Goal: Use online tool/utility: Utilize a website feature to perform a specific function

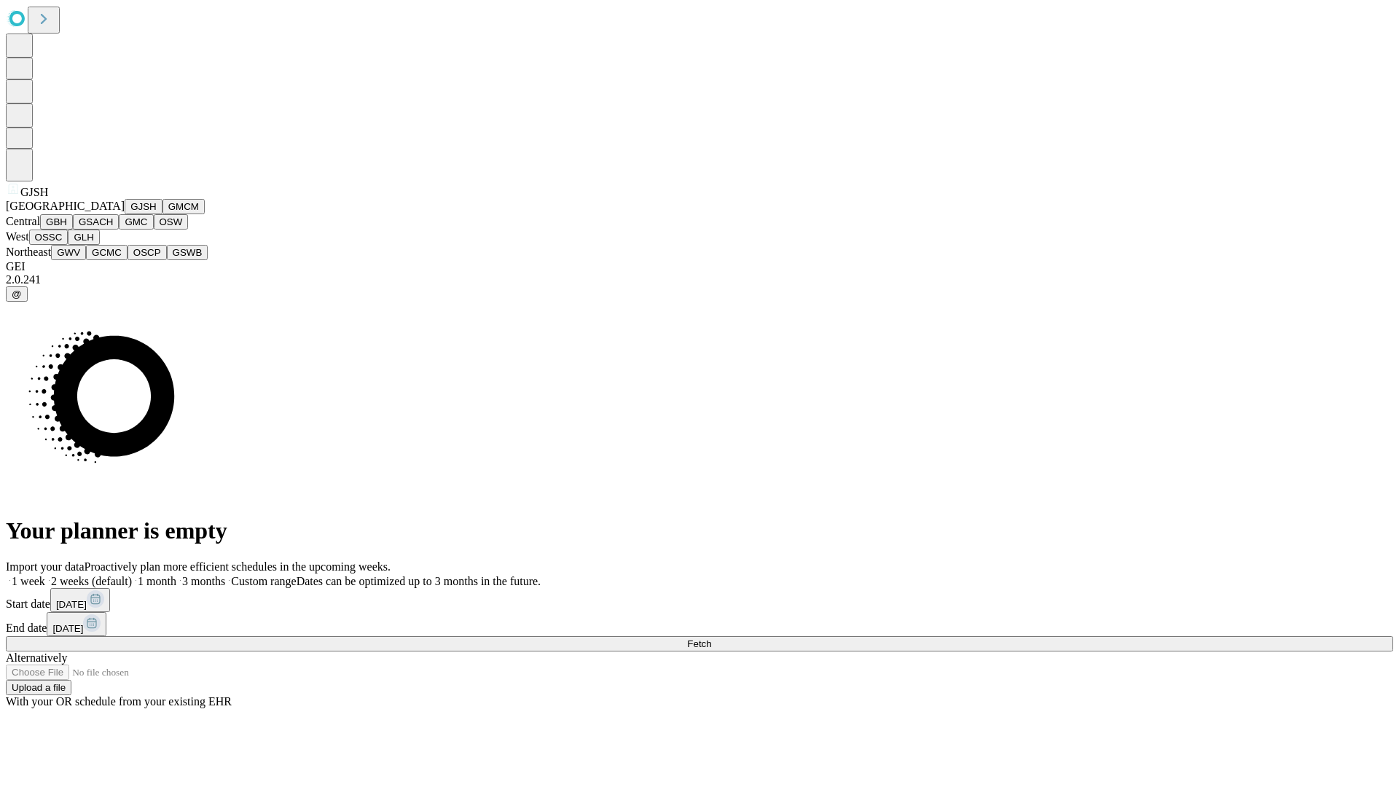
click at [125, 214] on button "GJSH" at bounding box center [144, 206] width 38 height 15
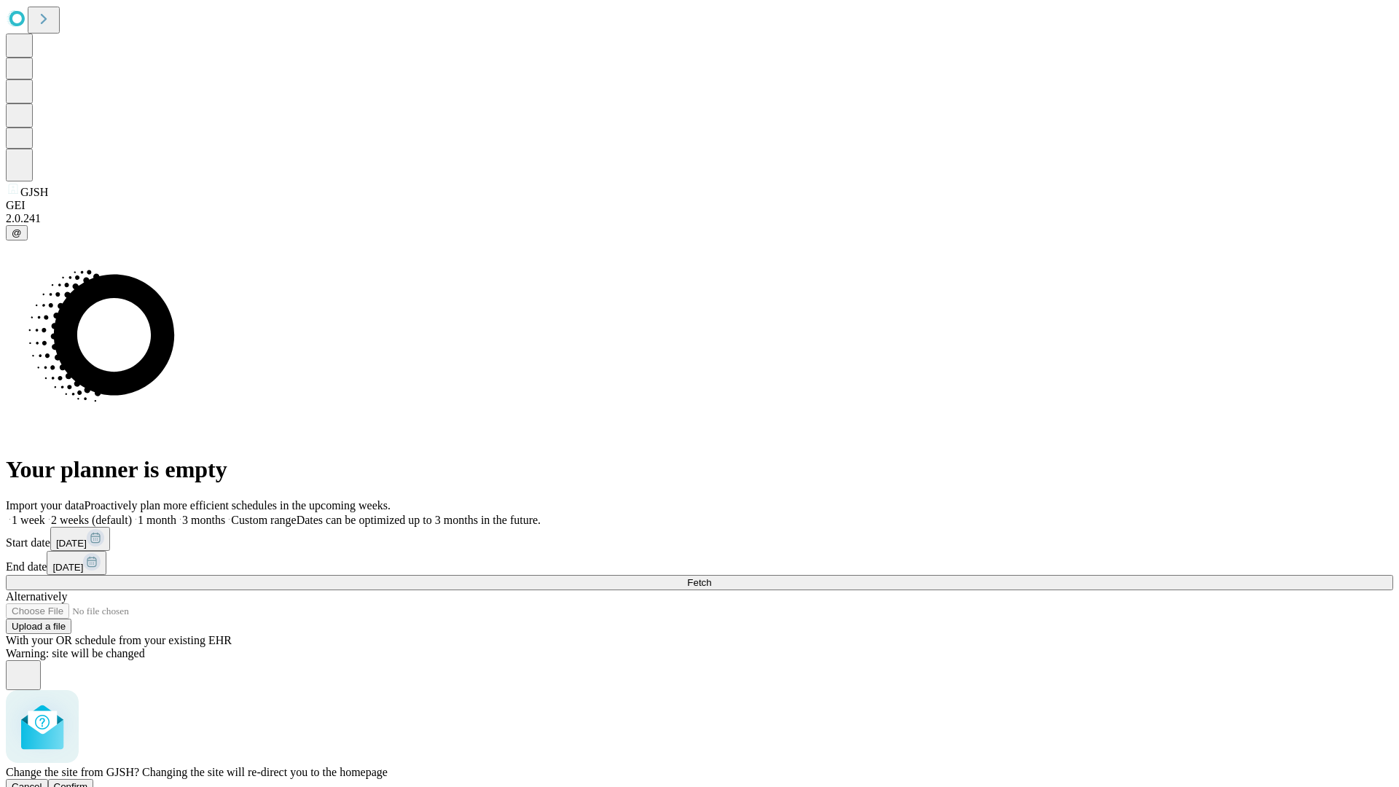
click at [88, 781] on span "Confirm" at bounding box center [71, 786] width 34 height 11
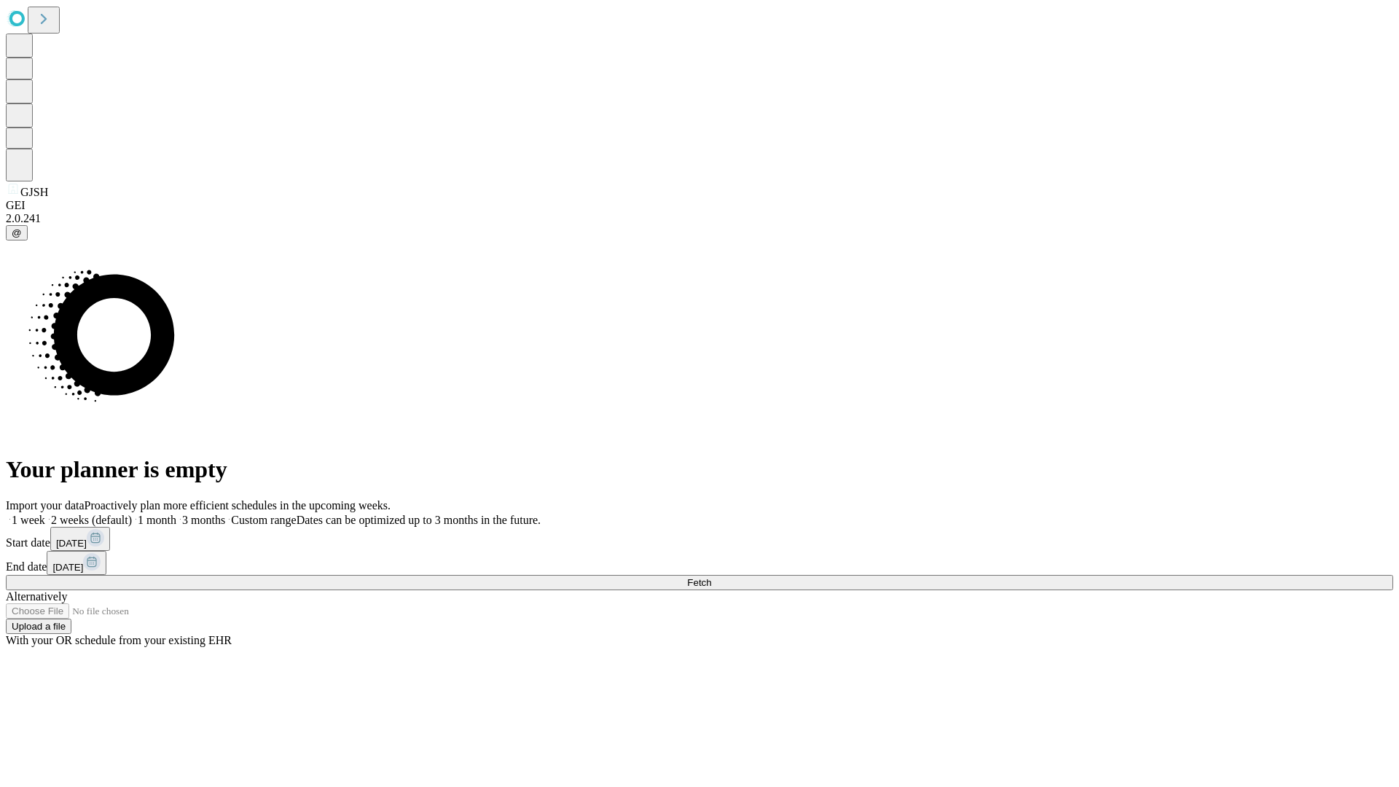
click at [176, 514] on label "1 month" at bounding box center [154, 520] width 44 height 12
click at [711, 577] on span "Fetch" at bounding box center [699, 582] width 24 height 11
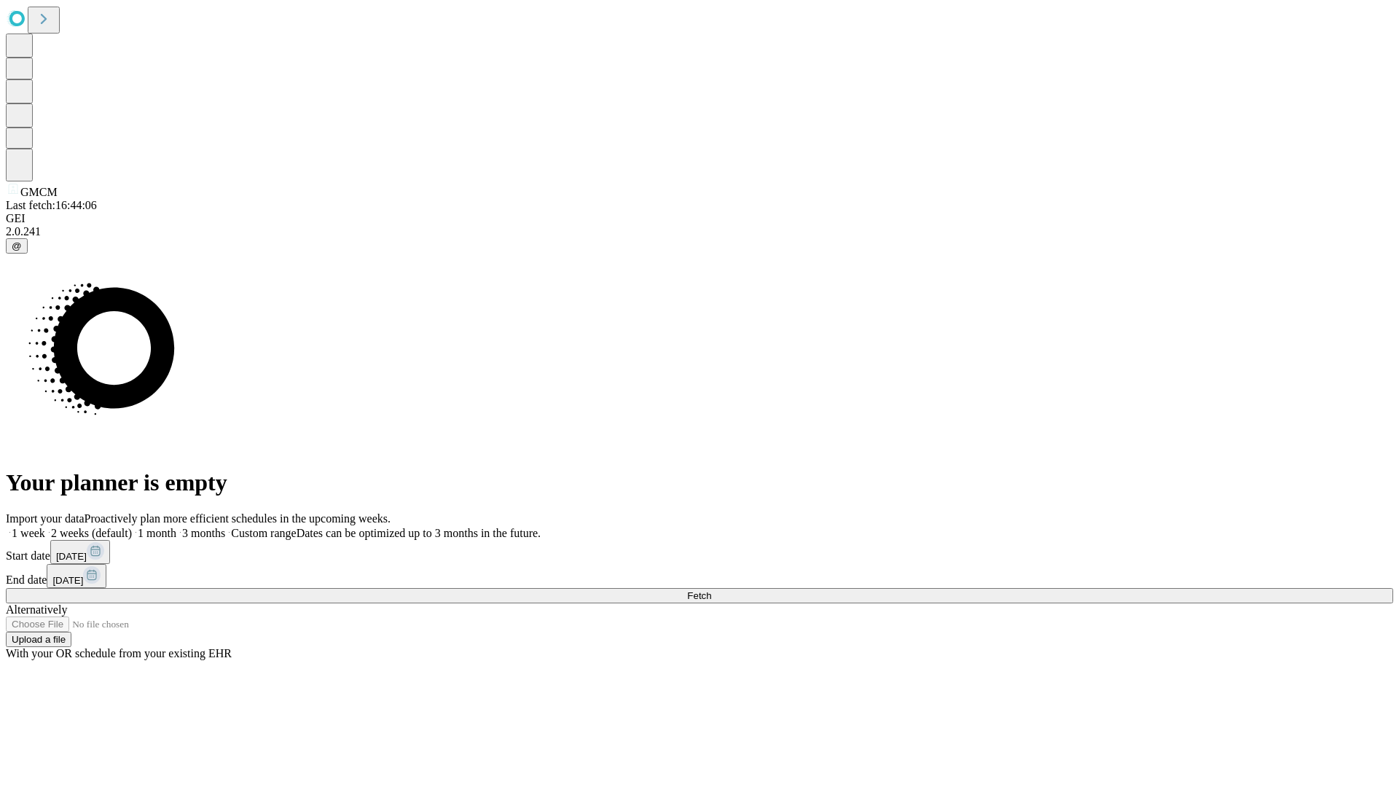
click at [176, 527] on label "1 month" at bounding box center [154, 533] width 44 height 12
click at [711, 590] on span "Fetch" at bounding box center [699, 595] width 24 height 11
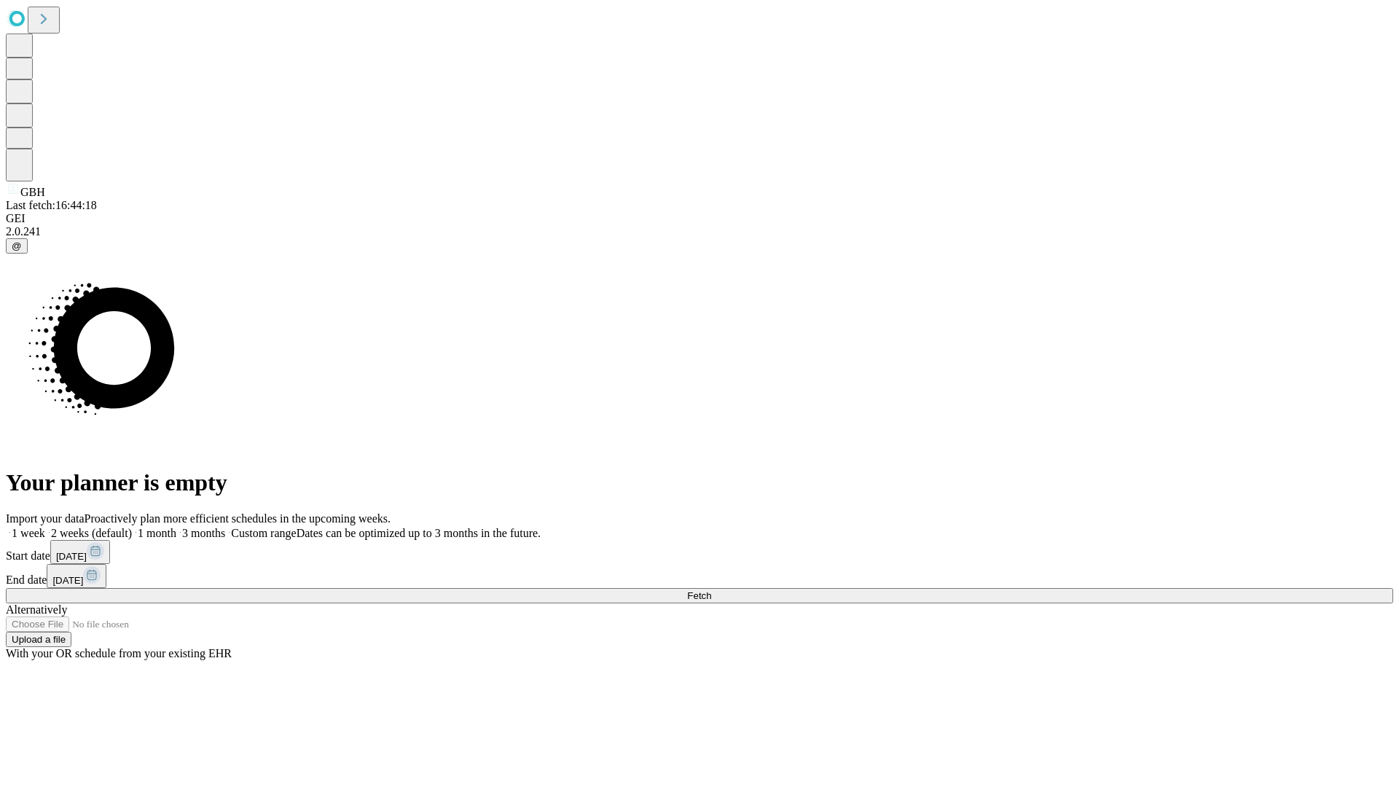
click at [176, 527] on label "1 month" at bounding box center [154, 533] width 44 height 12
click at [711, 590] on span "Fetch" at bounding box center [699, 595] width 24 height 11
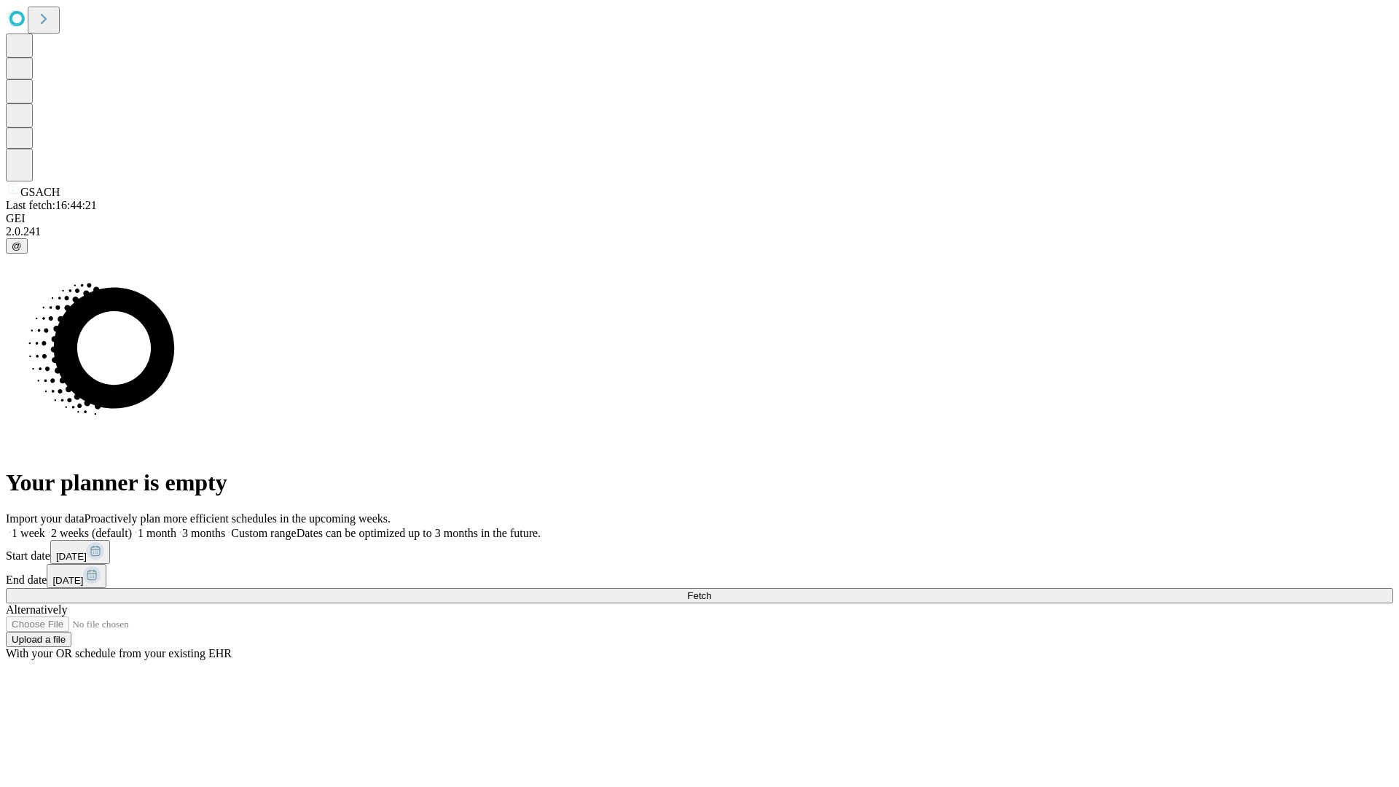
click at [711, 590] on span "Fetch" at bounding box center [699, 595] width 24 height 11
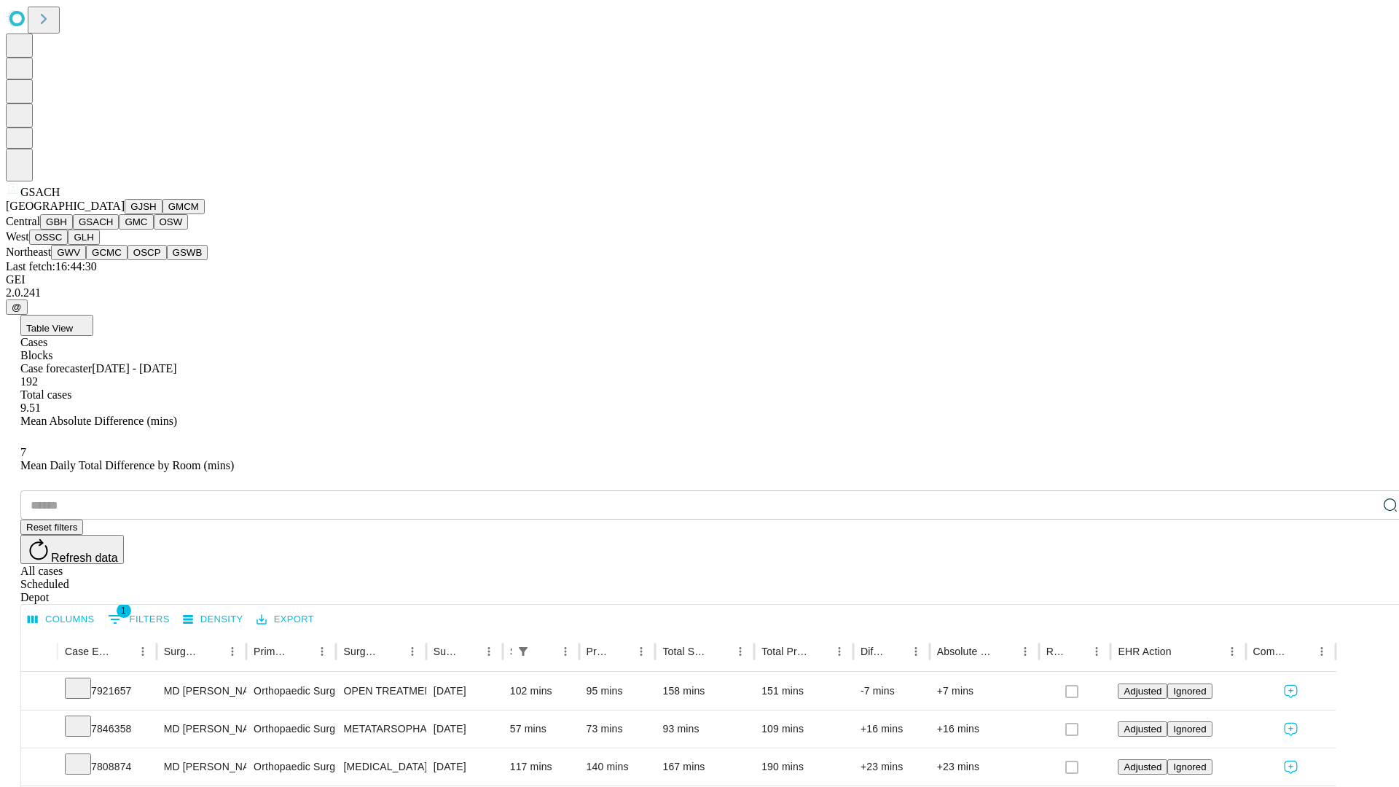
click at [119, 229] on button "GMC" at bounding box center [136, 221] width 34 height 15
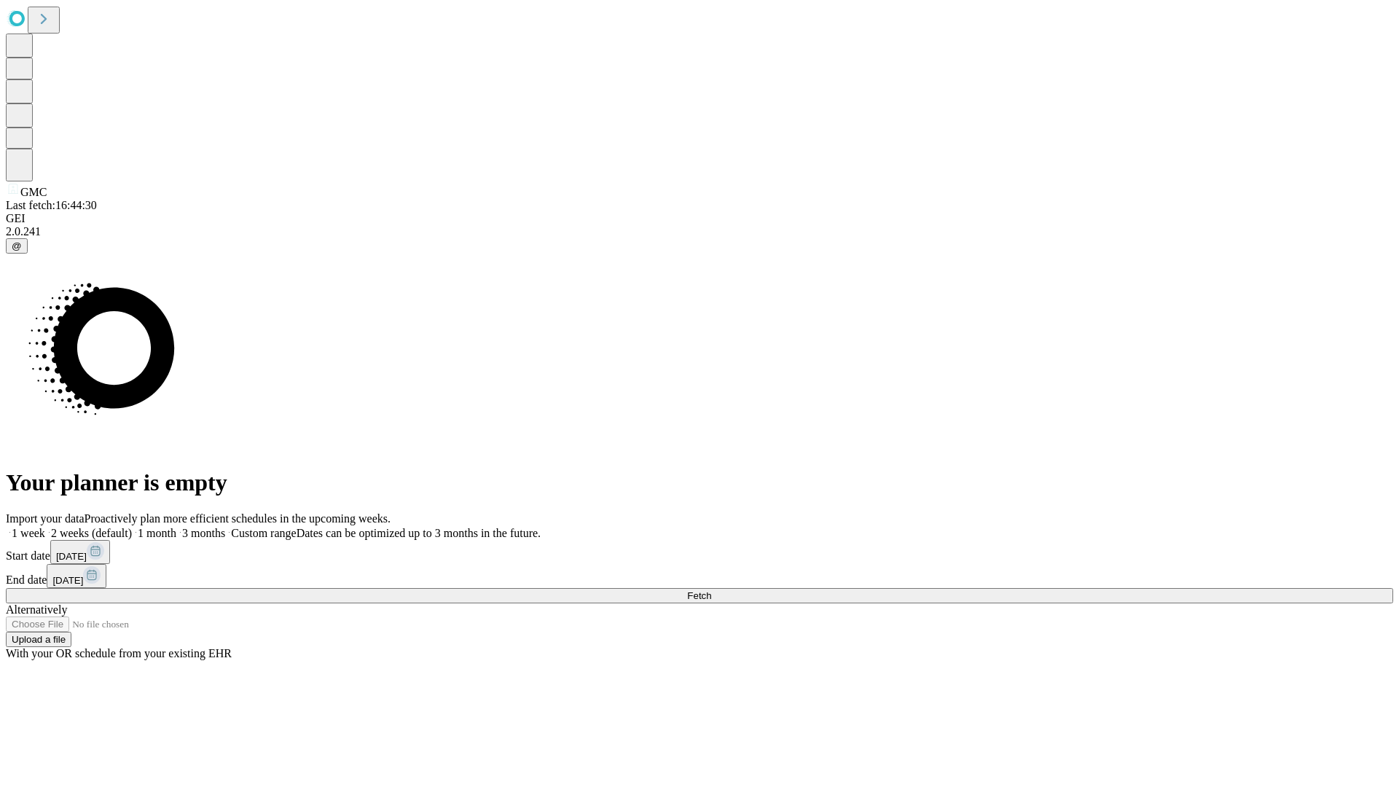
click at [176, 527] on label "1 month" at bounding box center [154, 533] width 44 height 12
click at [711, 590] on span "Fetch" at bounding box center [699, 595] width 24 height 11
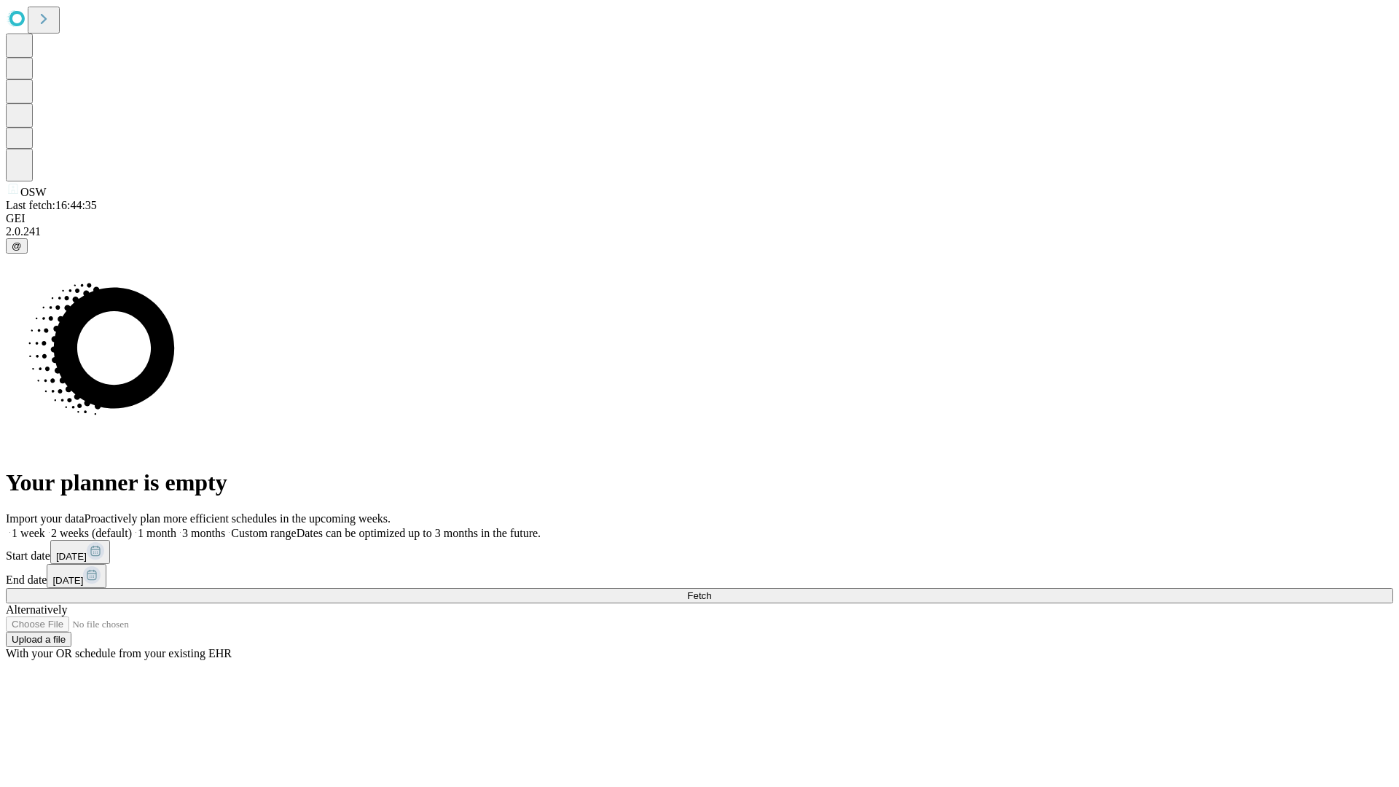
click at [176, 527] on label "1 month" at bounding box center [154, 533] width 44 height 12
click at [711, 590] on span "Fetch" at bounding box center [699, 595] width 24 height 11
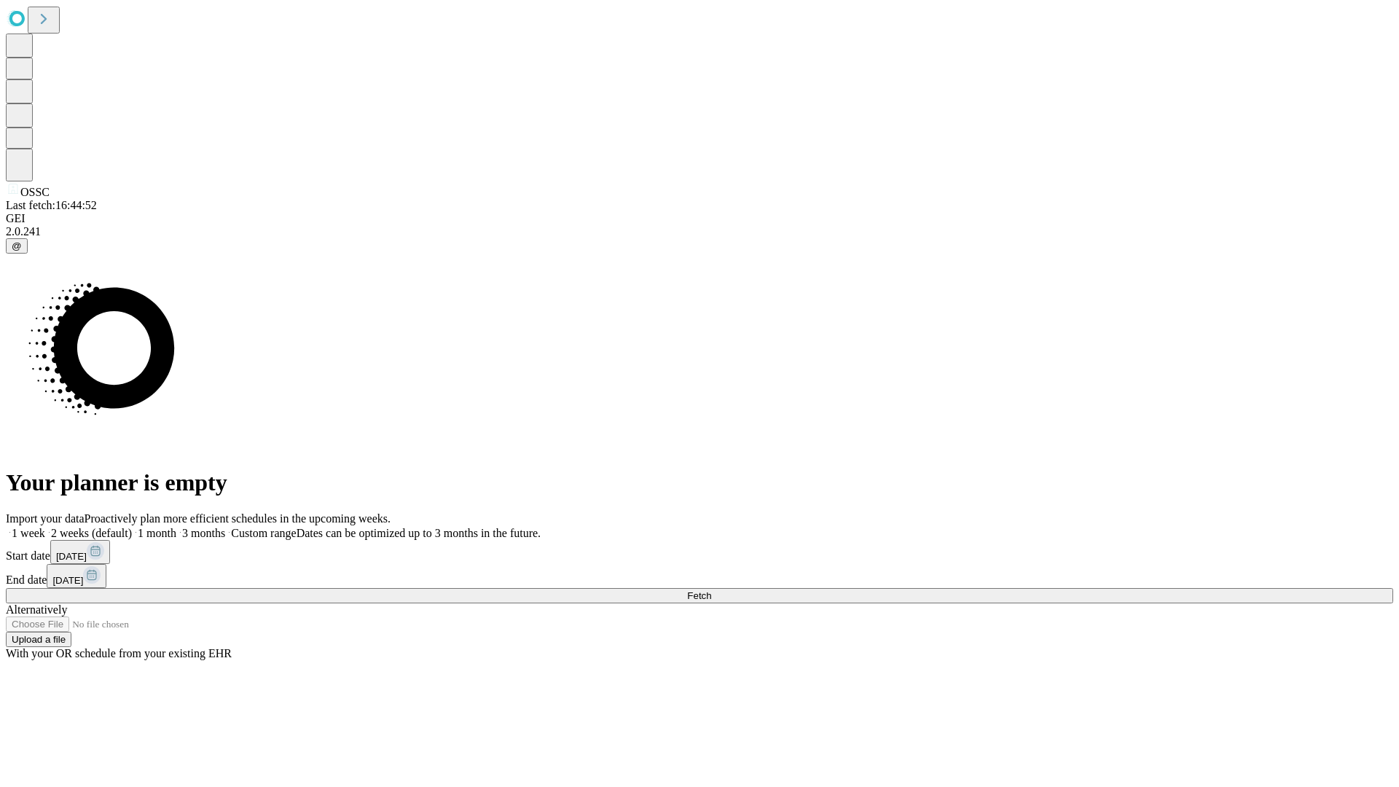
click at [176, 527] on label "1 month" at bounding box center [154, 533] width 44 height 12
click at [711, 590] on span "Fetch" at bounding box center [699, 595] width 24 height 11
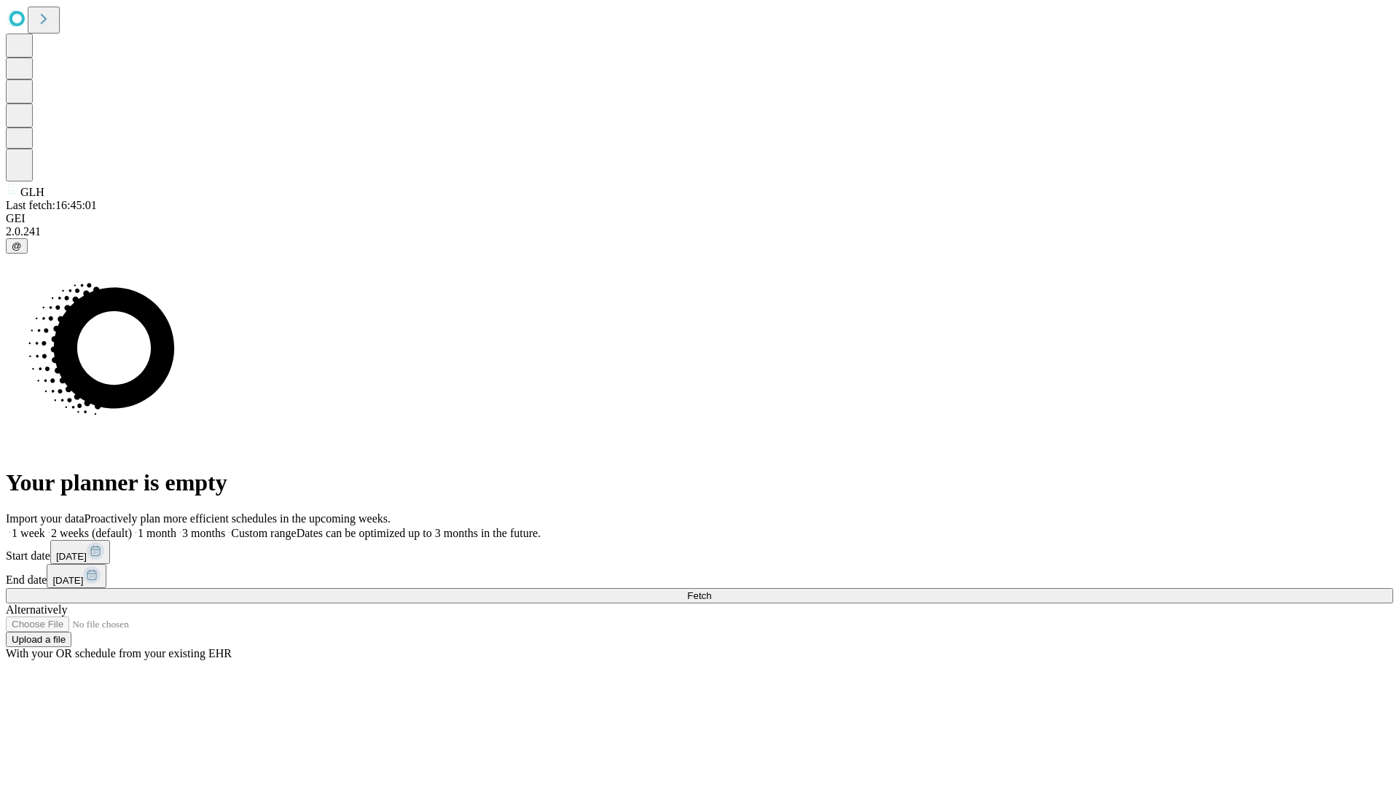
click at [176, 527] on label "1 month" at bounding box center [154, 533] width 44 height 12
click at [711, 590] on span "Fetch" at bounding box center [699, 595] width 24 height 11
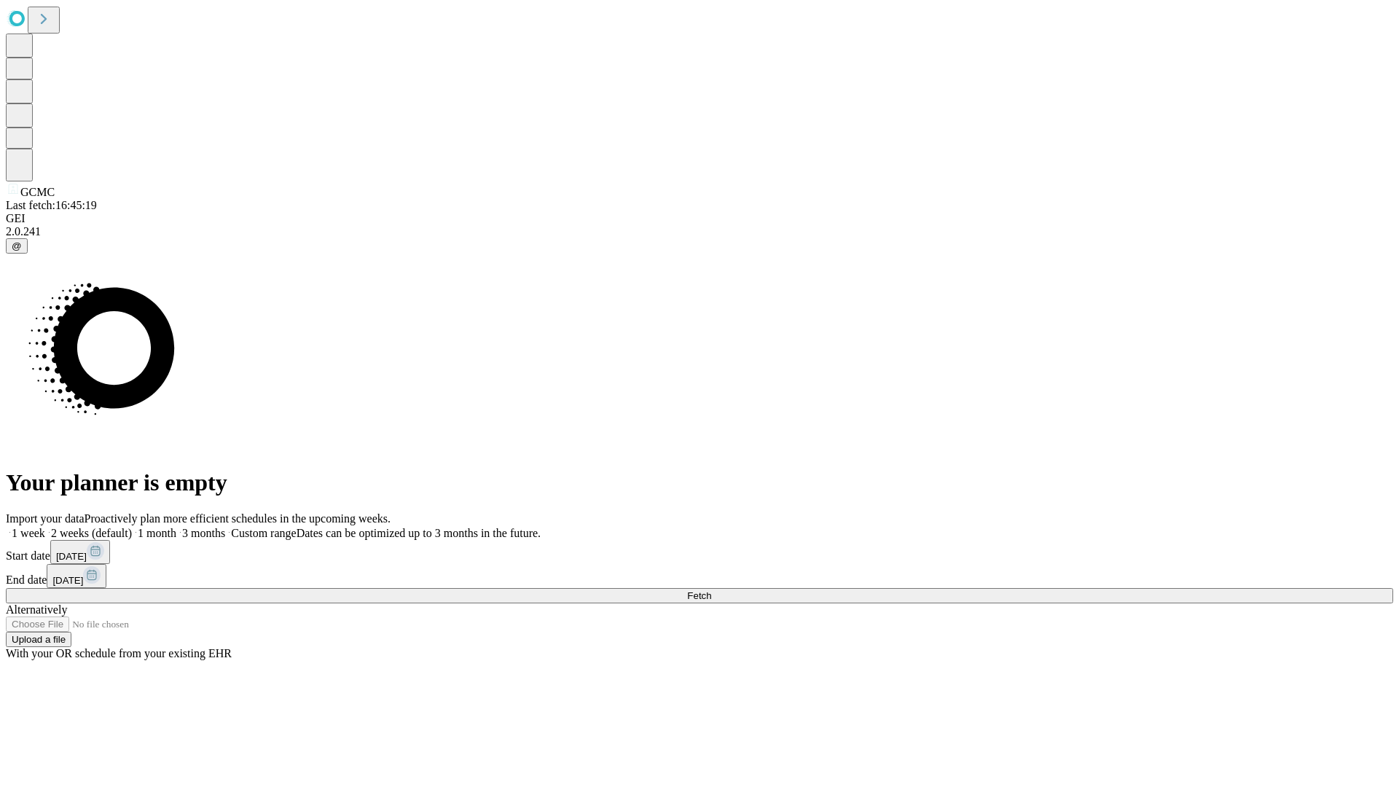
click at [176, 527] on label "1 month" at bounding box center [154, 533] width 44 height 12
click at [711, 590] on span "Fetch" at bounding box center [699, 595] width 24 height 11
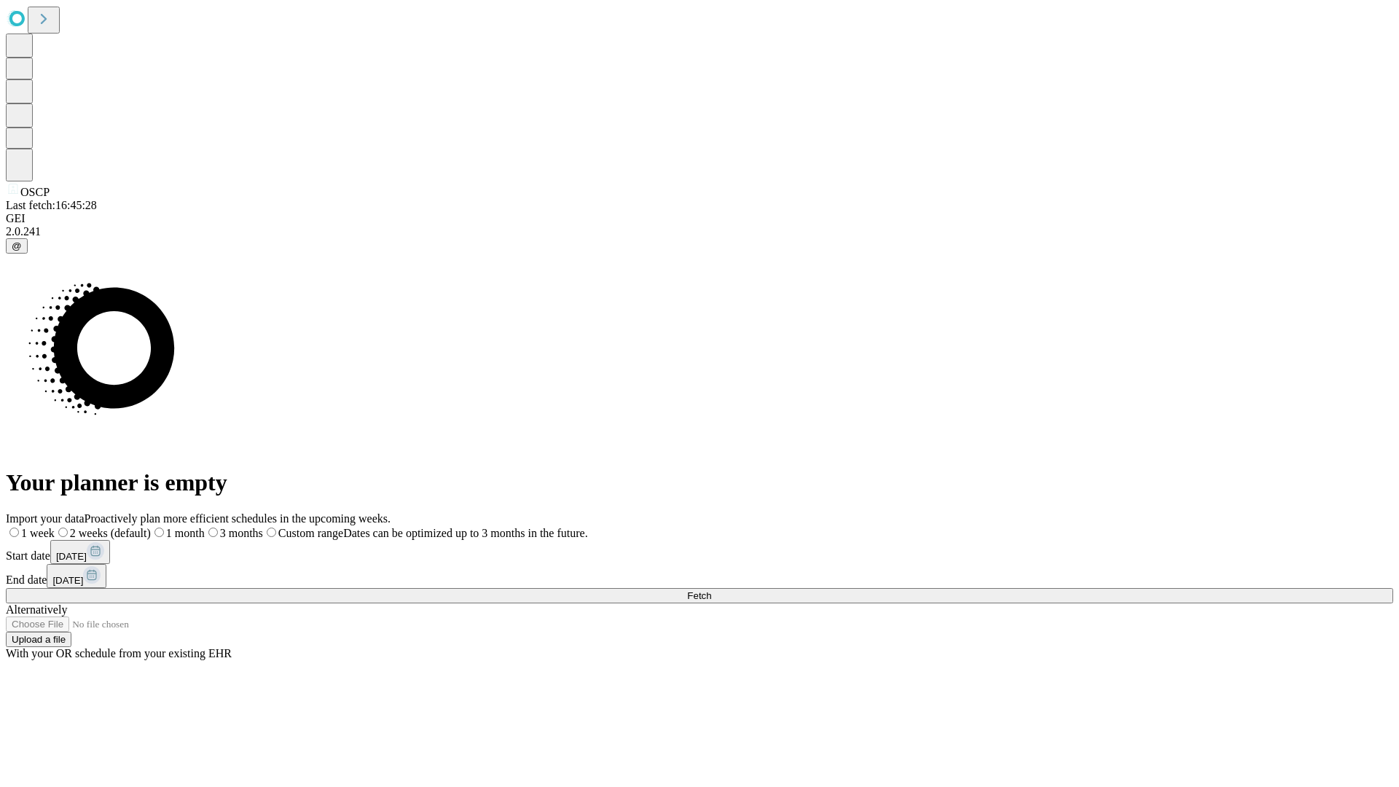
click at [205, 527] on label "1 month" at bounding box center [178, 533] width 54 height 12
click at [711, 590] on span "Fetch" at bounding box center [699, 595] width 24 height 11
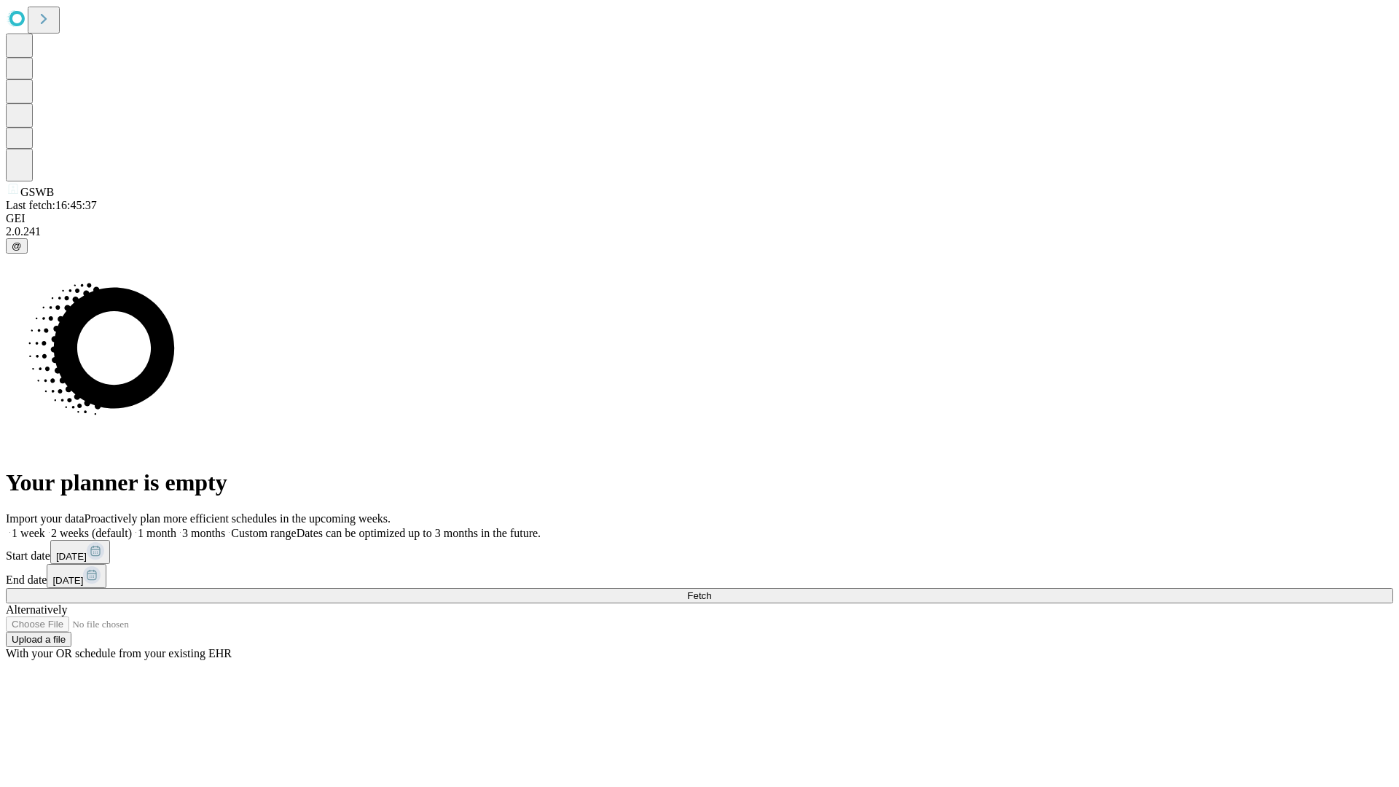
click at [176, 527] on label "1 month" at bounding box center [154, 533] width 44 height 12
click at [711, 590] on span "Fetch" at bounding box center [699, 595] width 24 height 11
